Goal: Information Seeking & Learning: Learn about a topic

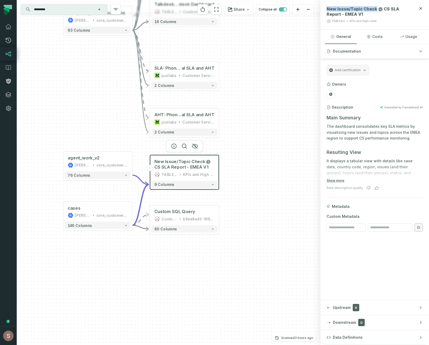
drag, startPoint x: 241, startPoint y: 175, endPoint x: 241, endPoint y: 312, distance: 136.7
click at [241, 312] on div "+ crt_first_contact_resolution juul-customer-service salesforce 97 columns - Ta…" at bounding box center [169, 172] width 304 height 345
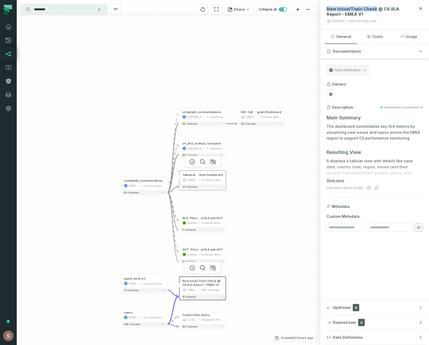
click at [195, 178] on div "TABLEAU" at bounding box center [192, 180] width 11 height 4
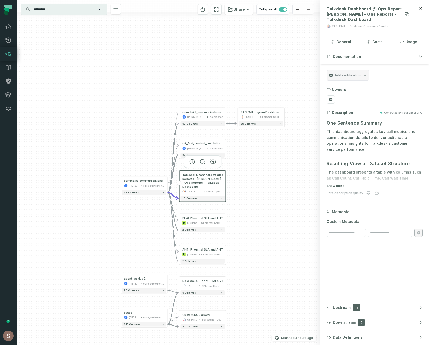
click at [338, 9] on span "Talkdesk Dashboard @ Ops Reports - NOAM - Ops Reports - Talkdesk Dashboard" at bounding box center [369, 14] width 85 height 16
drag, startPoint x: 338, startPoint y: 9, endPoint x: 356, endPoint y: 9, distance: 17.5
click at [356, 9] on span "Talkdesk Dashboard @ Ops Reports - NOAM - Ops Reports - Talkdesk Dashboard" at bounding box center [369, 14] width 85 height 16
copy span "Talkdesk Dashboard"
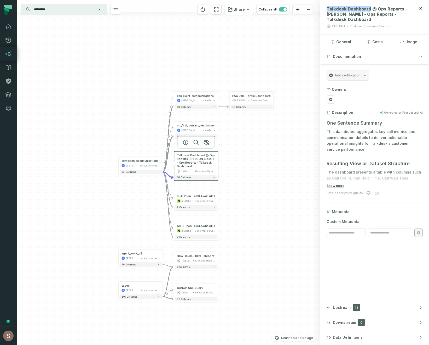
drag, startPoint x: 266, startPoint y: 185, endPoint x: 264, endPoint y: 177, distance: 8.7
click at [264, 177] on div "+ crt_first_contact_resolution juul-customer-service salesforce 97 columns - Ta…" at bounding box center [169, 172] width 304 height 345
click at [279, 128] on div "+ crt_first_contact_resolution juul-customer-service salesforce 97 columns - Ta…" at bounding box center [169, 172] width 304 height 345
click at [300, 264] on div "+ crt_first_contact_resolution juul-customer-service salesforce 97 columns - Ta…" at bounding box center [169, 172] width 304 height 345
